Goal: Task Accomplishment & Management: Manage account settings

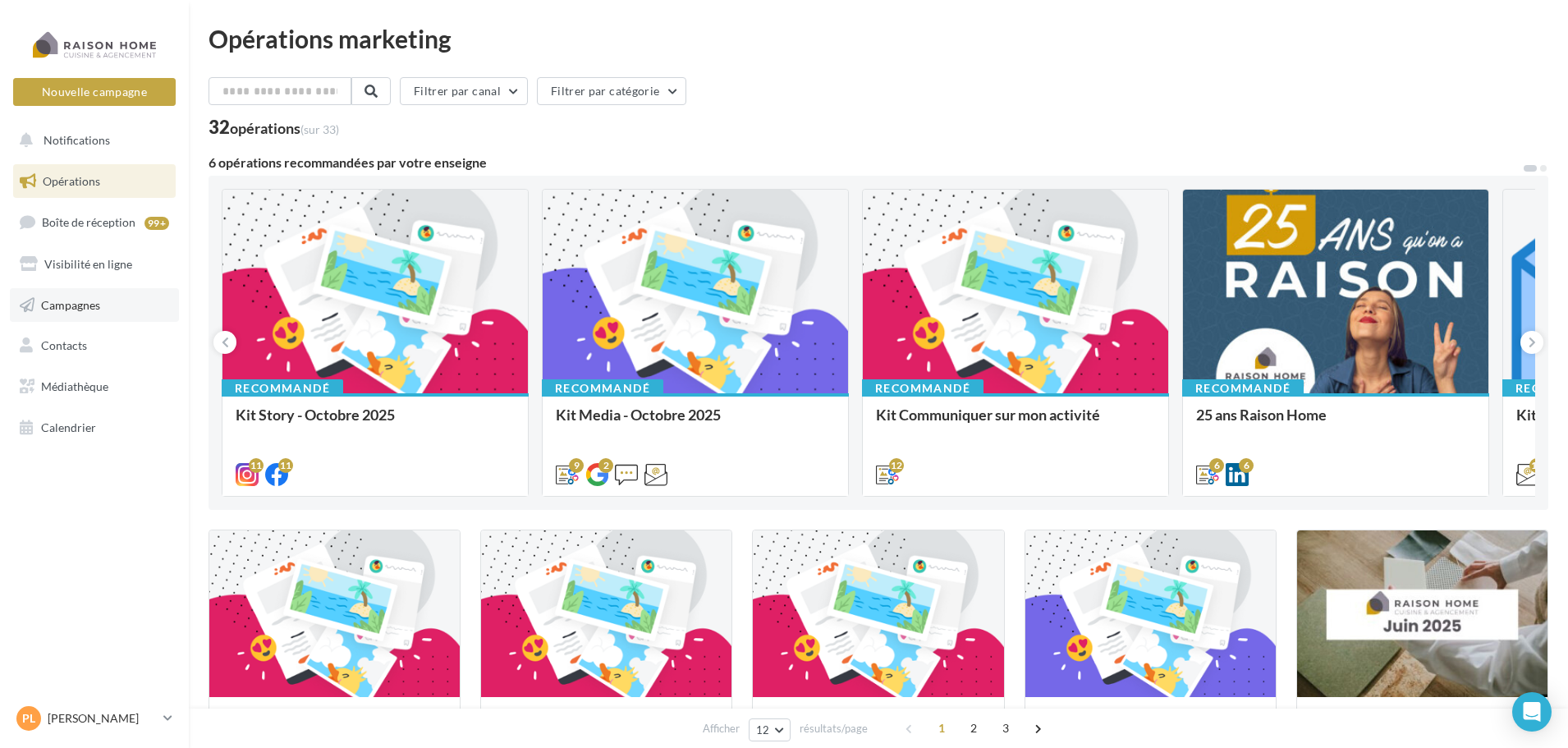
click at [82, 305] on span "Campagnes" at bounding box center [71, 304] width 59 height 14
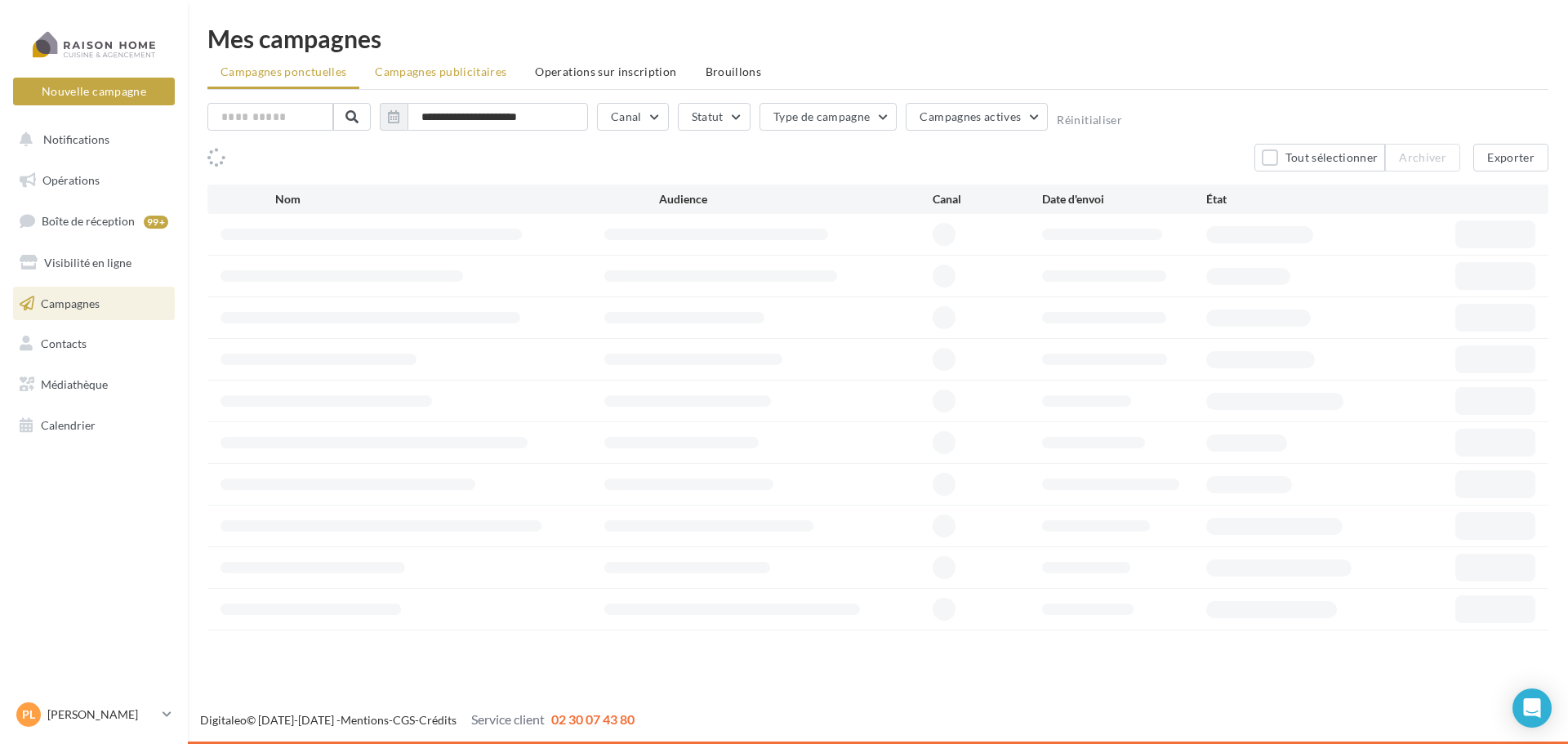
click at [458, 72] on span "Campagnes publicitaires" at bounding box center [440, 71] width 131 height 14
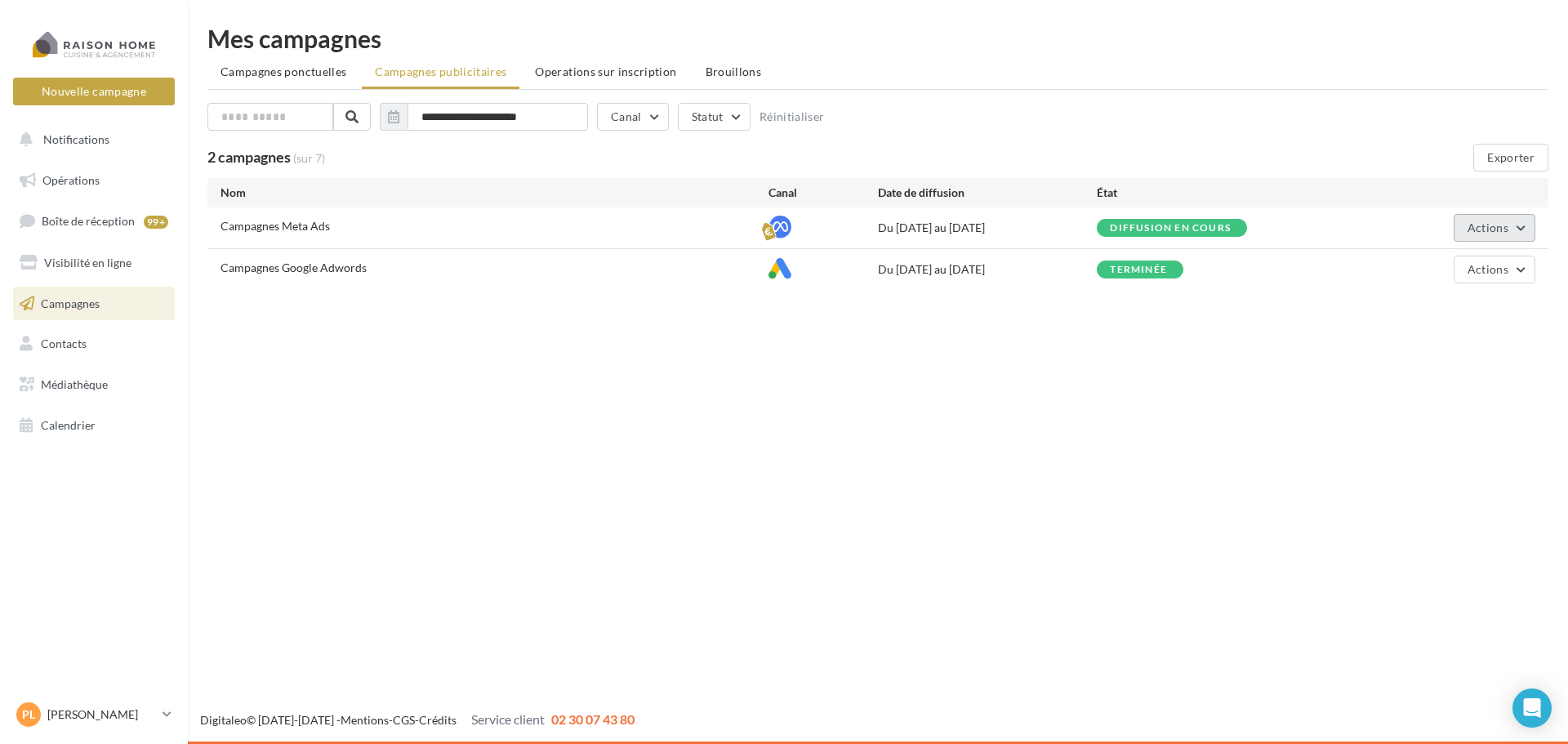
click at [1469, 221] on span "Actions" at bounding box center [1488, 227] width 41 height 14
click at [1441, 260] on button "Éditer" at bounding box center [1454, 265] width 163 height 42
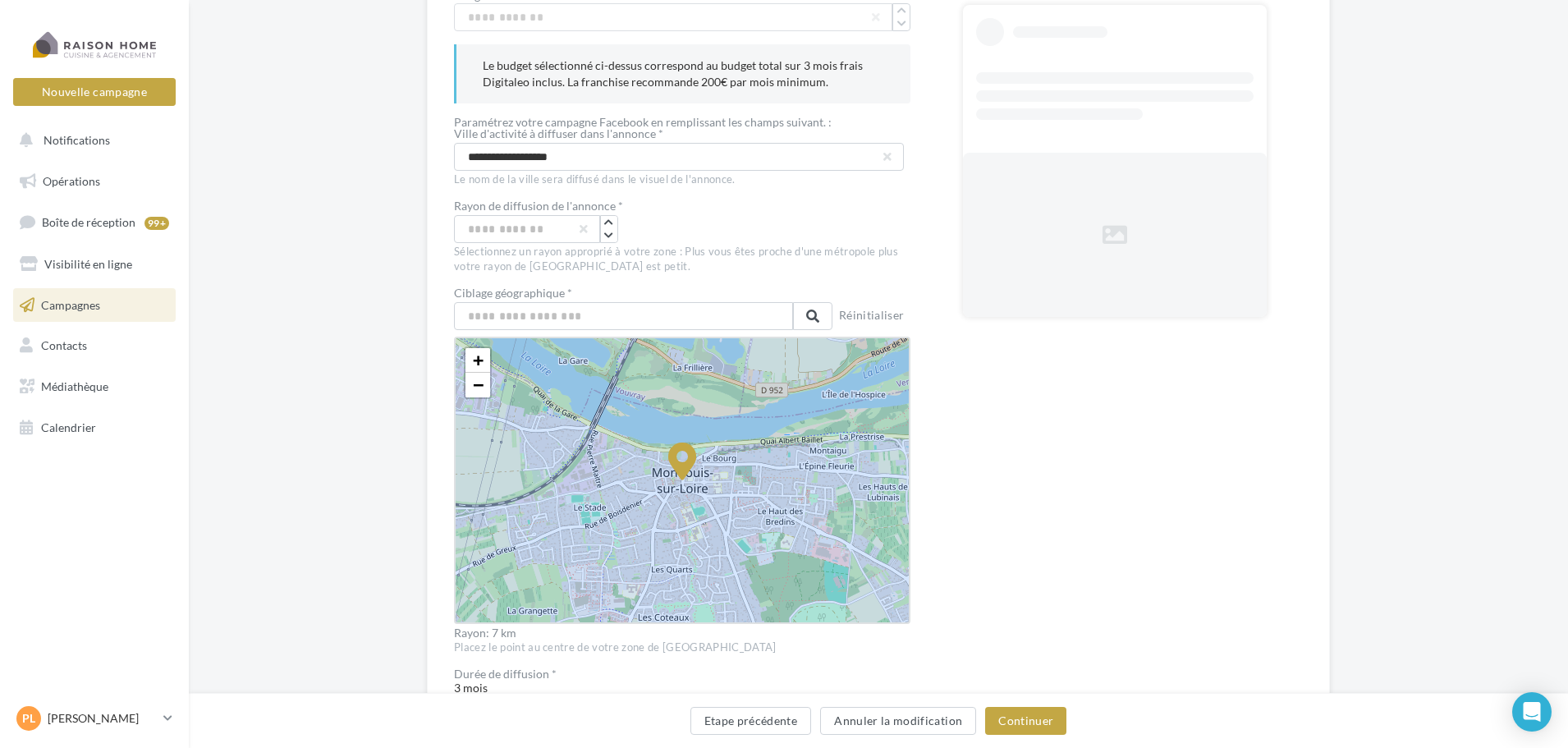
scroll to position [246, 0]
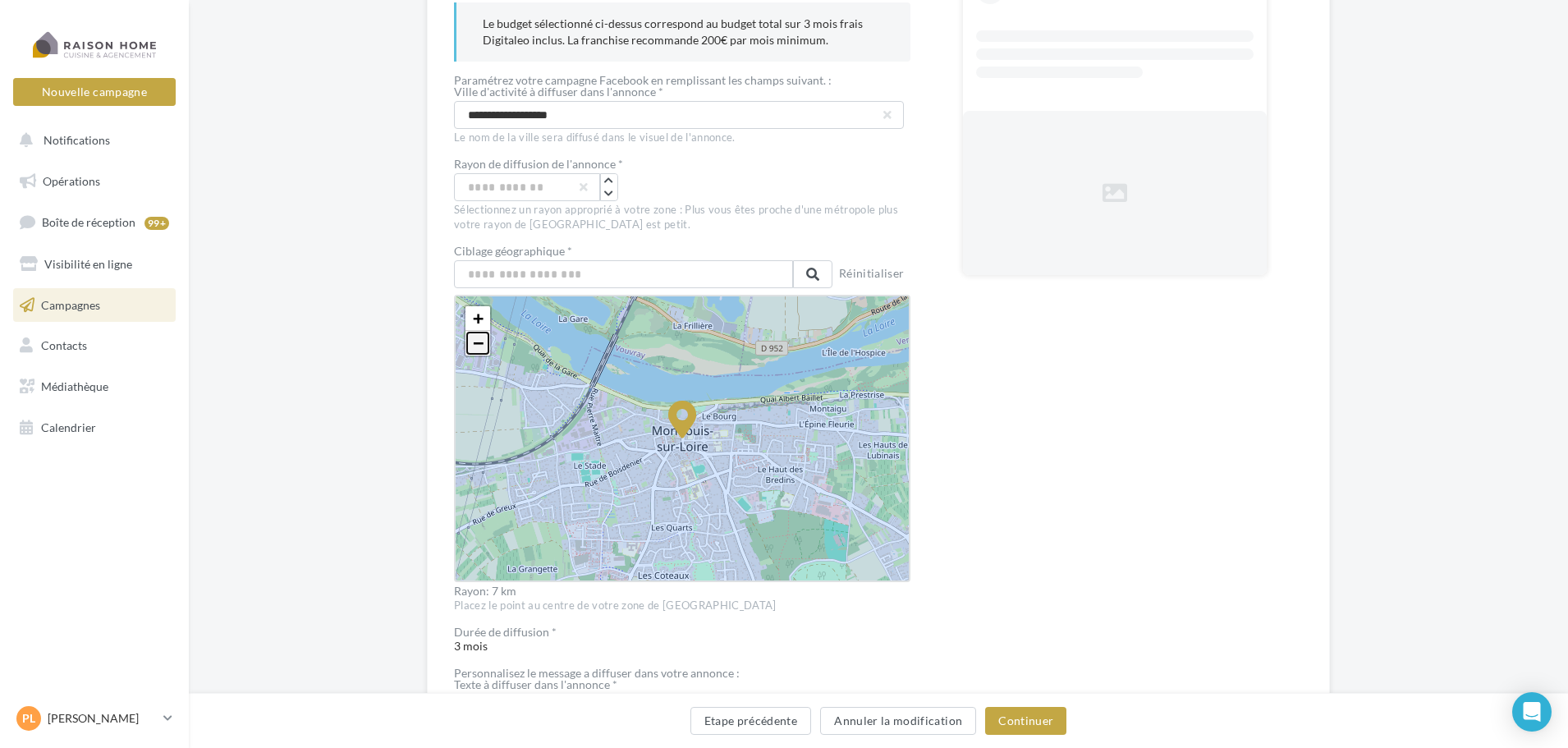
click at [480, 342] on span "−" at bounding box center [478, 342] width 11 height 21
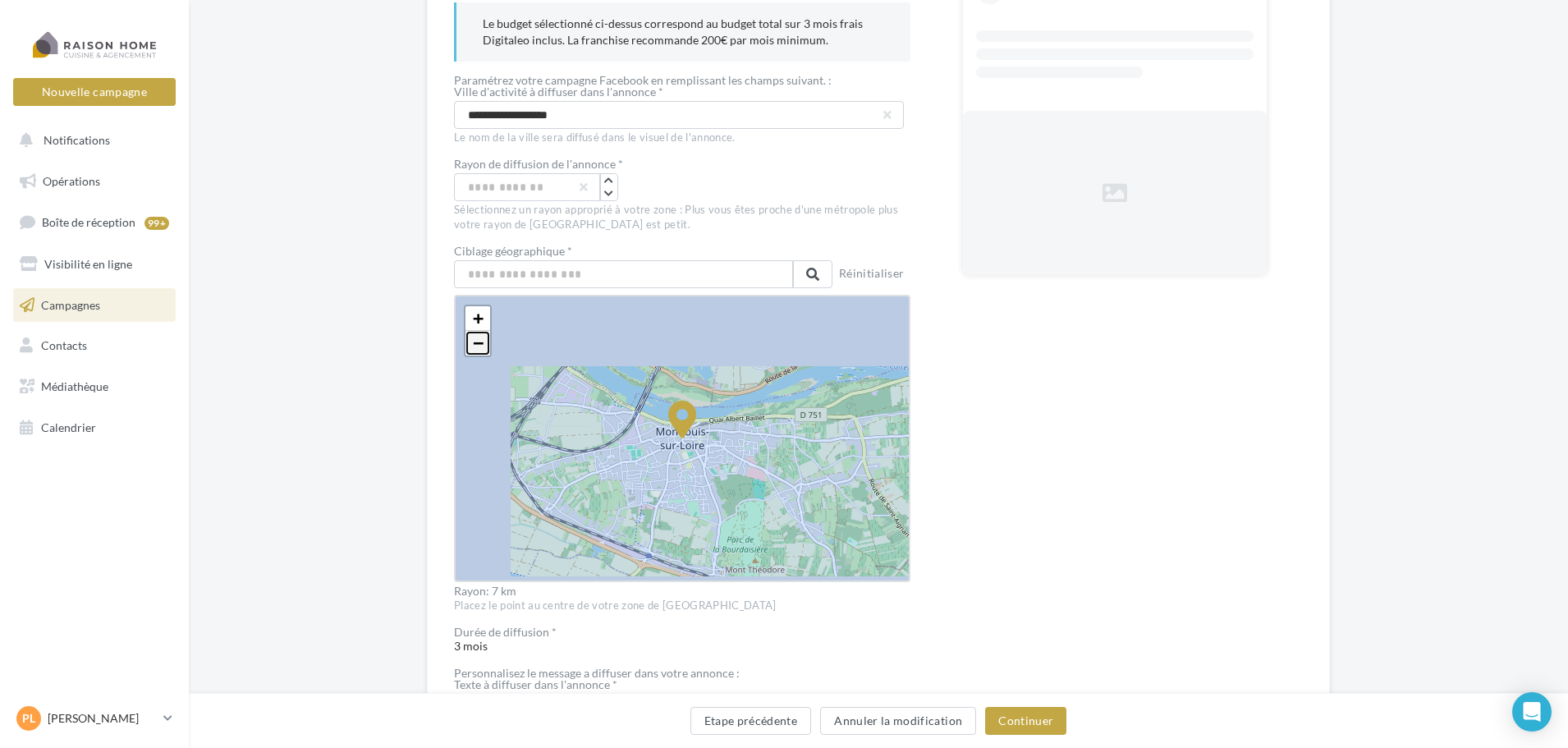
click at [480, 342] on span "−" at bounding box center [478, 342] width 11 height 21
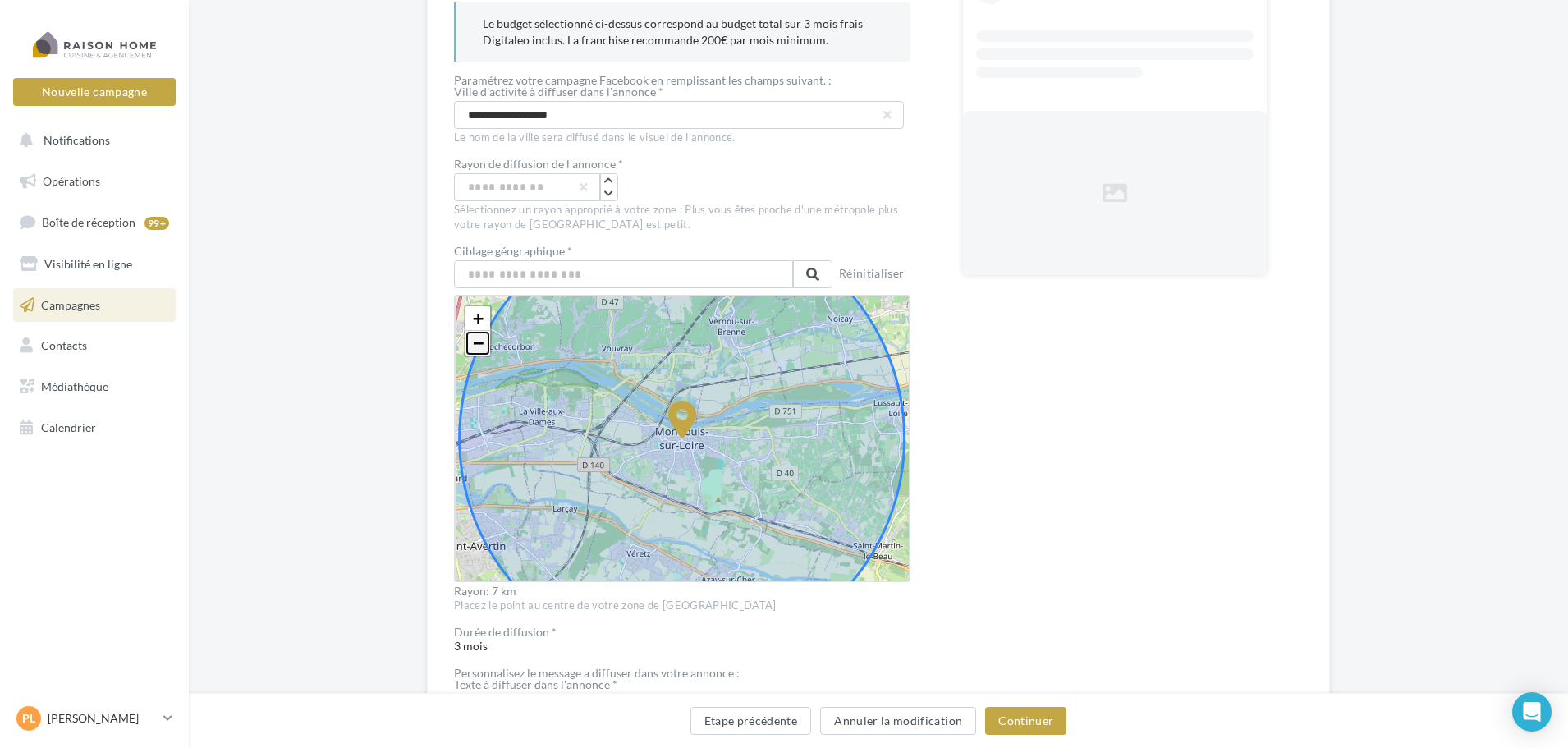
click at [480, 342] on span "−" at bounding box center [478, 342] width 11 height 21
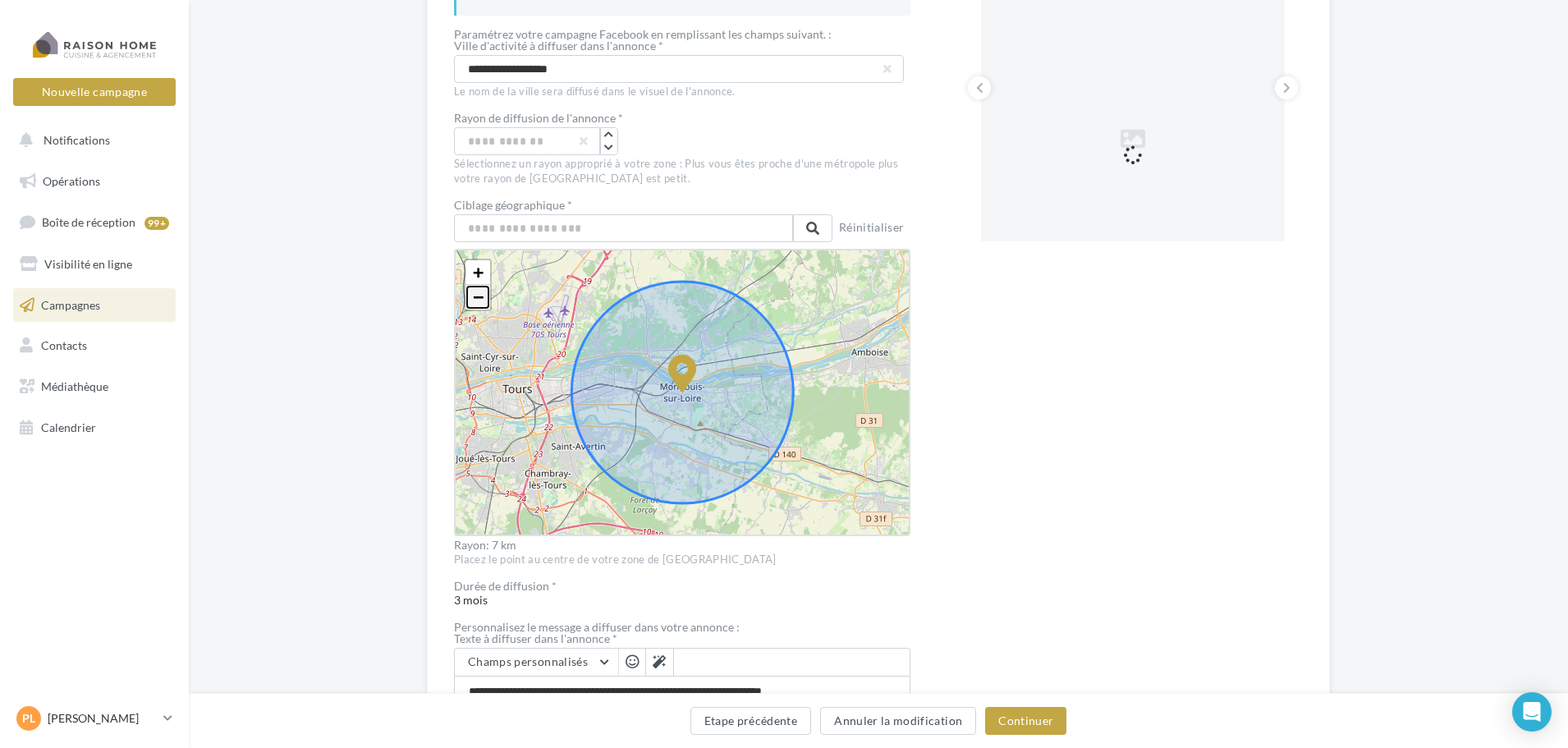
scroll to position [328, 0]
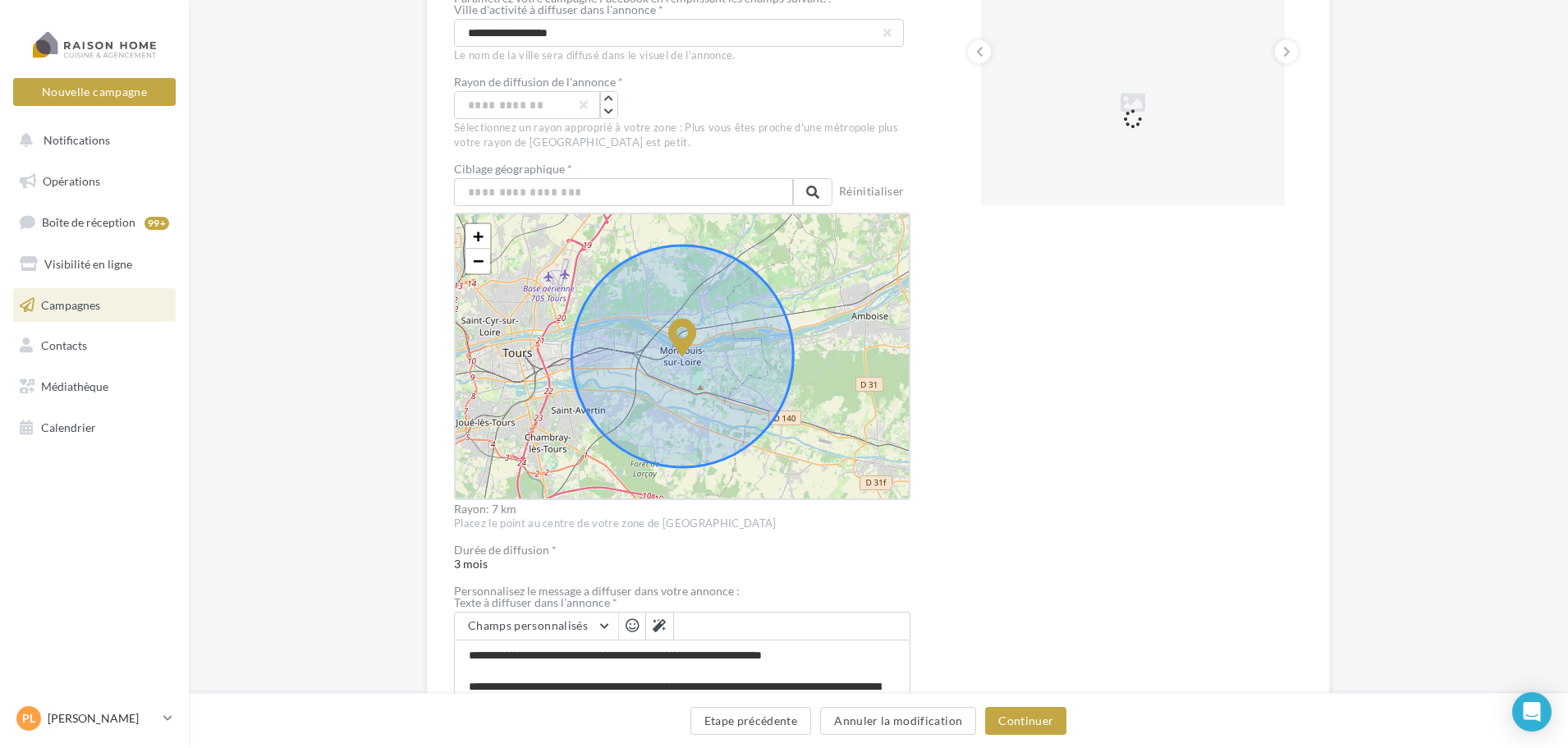
click at [117, 311] on link "Campagnes" at bounding box center [94, 305] width 169 height 34
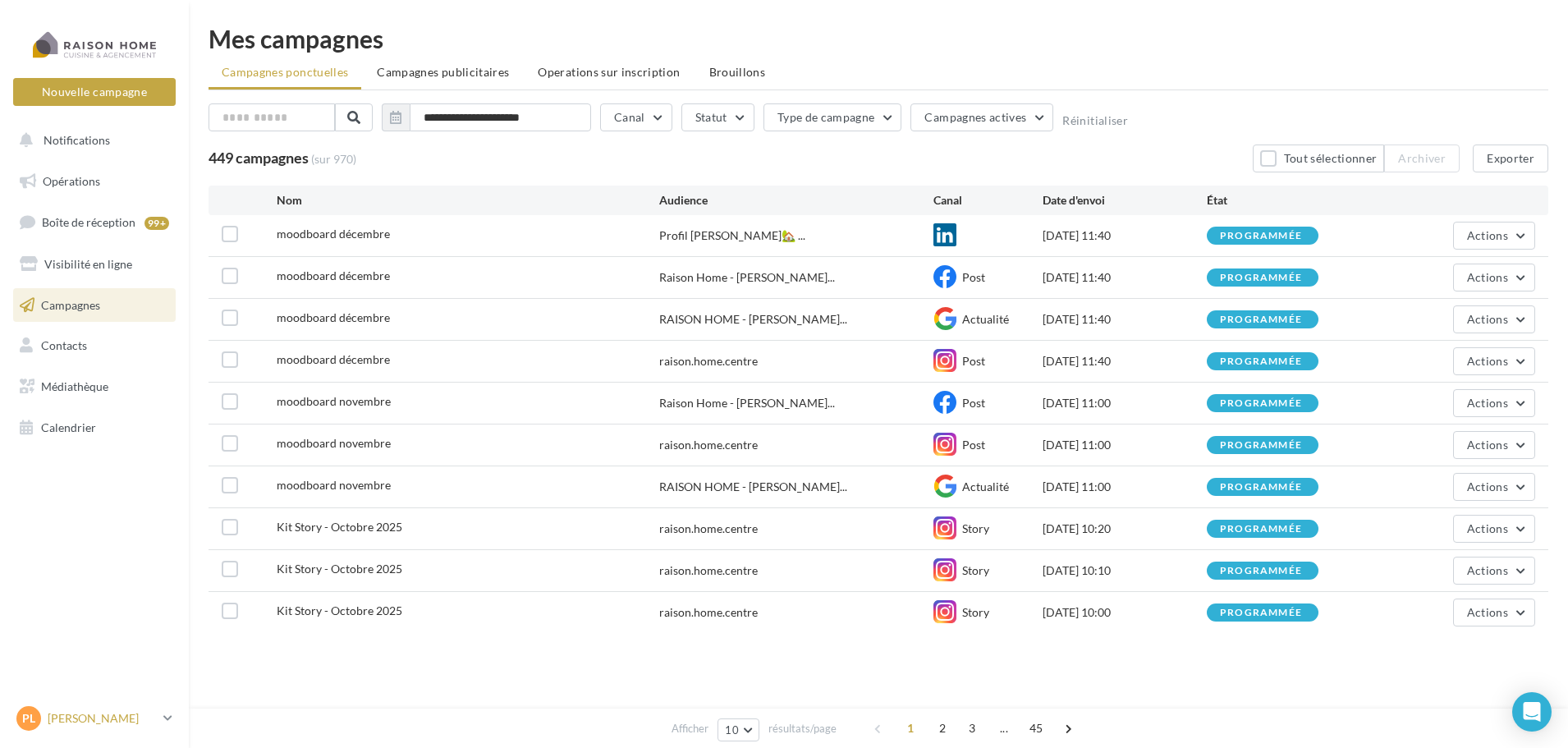
click at [117, 718] on p "[PERSON_NAME]" at bounding box center [101, 718] width 109 height 17
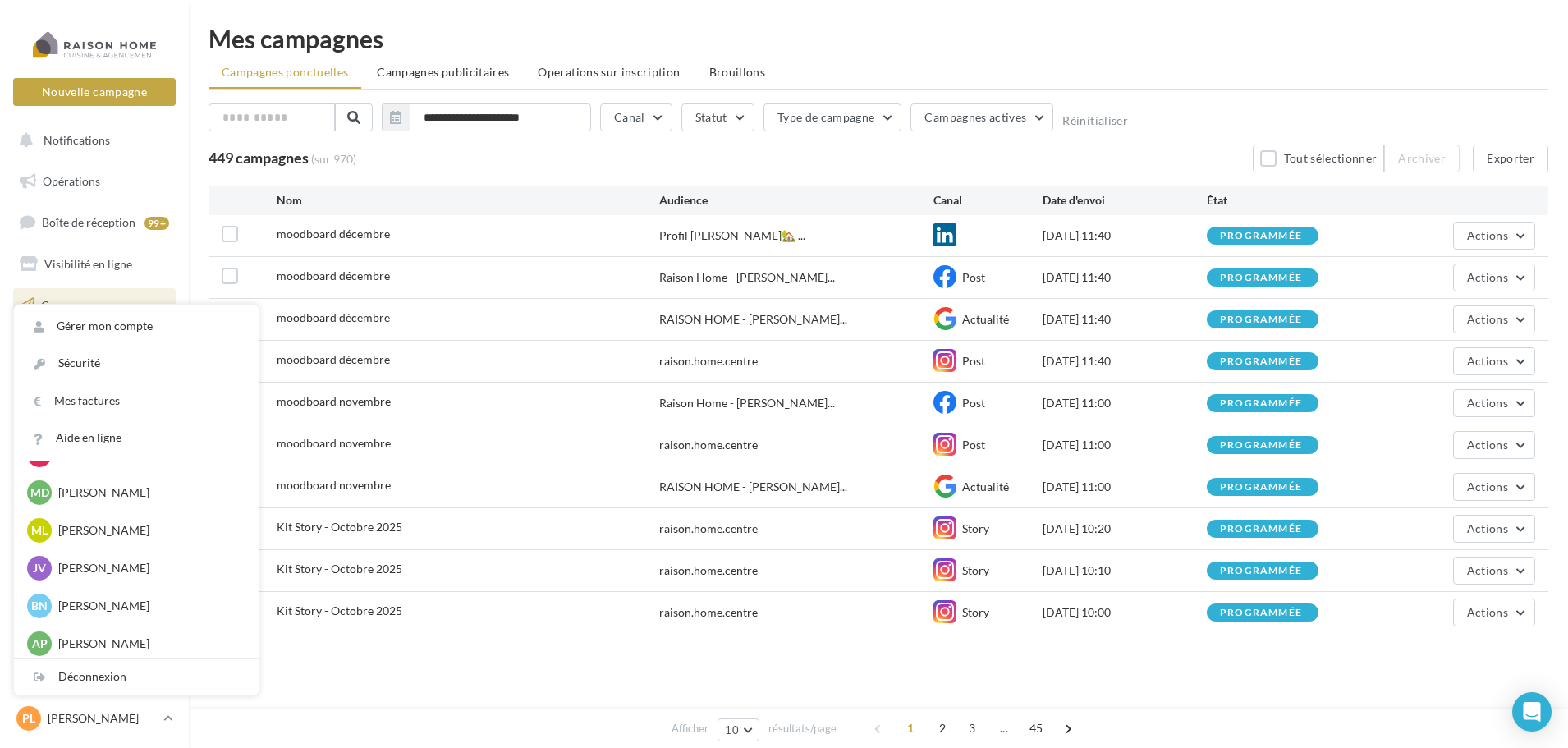
scroll to position [2380, 0]
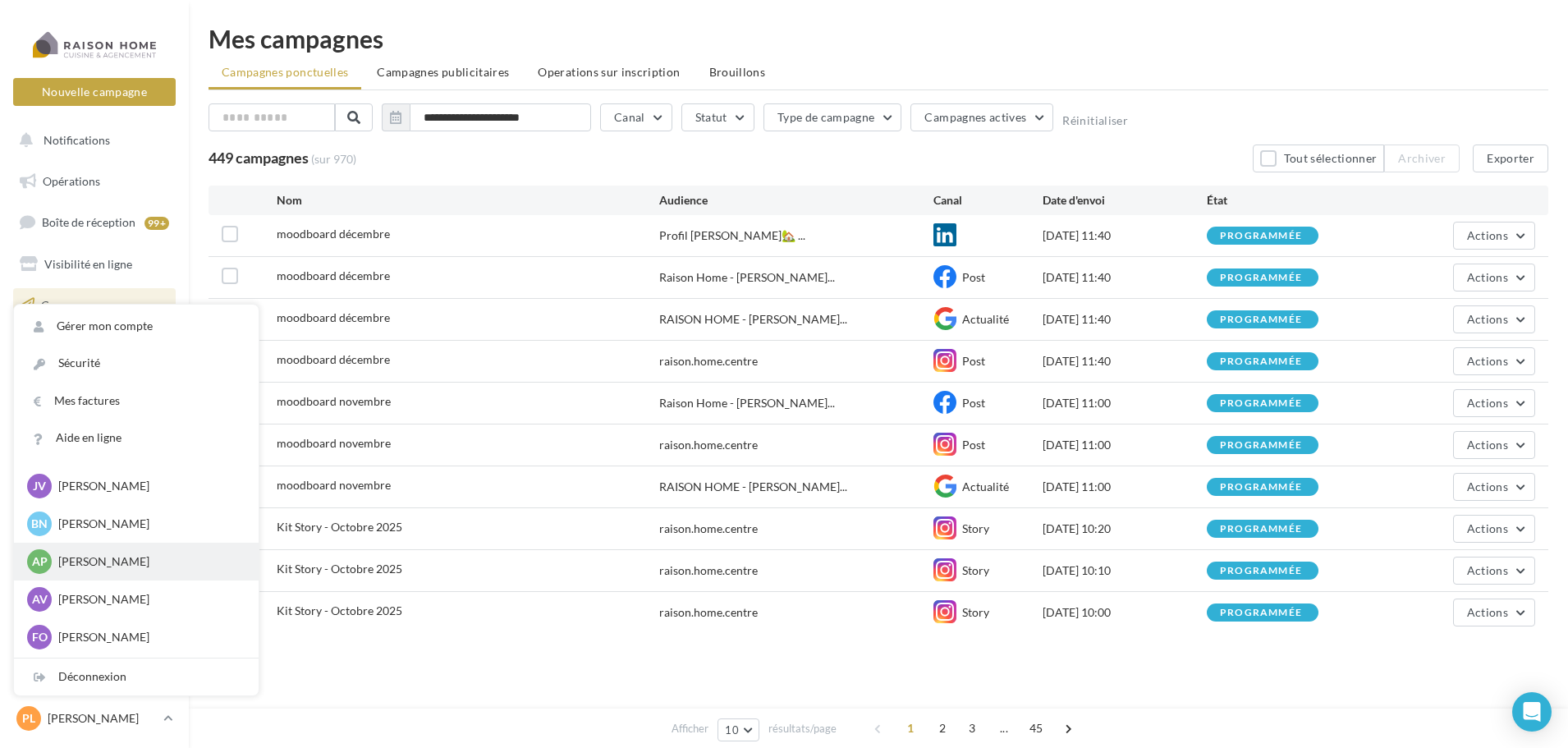
click at [139, 559] on p "Adeline PATERNOTTE" at bounding box center [148, 561] width 181 height 17
